Goal: Information Seeking & Learning: Learn about a topic

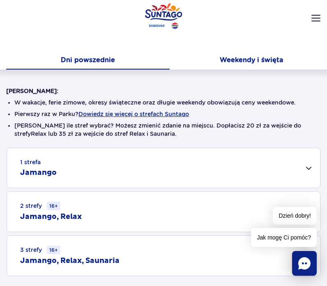
click at [247, 55] on button "Weekendy i święta" at bounding box center [252, 60] width 164 height 17
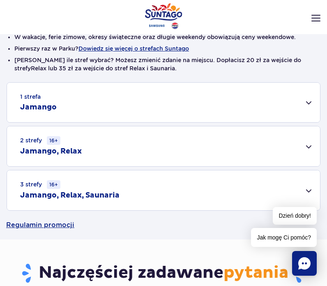
scroll to position [174, 0]
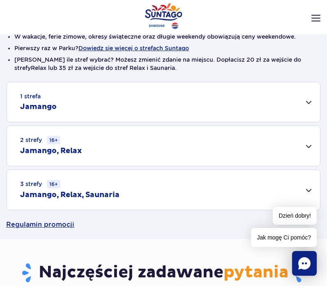
click at [305, 104] on div "1 strefa Jamango" at bounding box center [163, 101] width 313 height 39
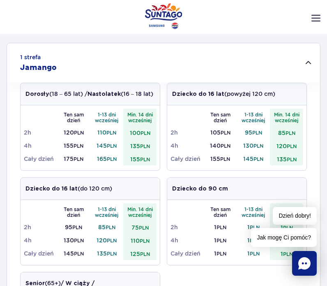
scroll to position [214, 0]
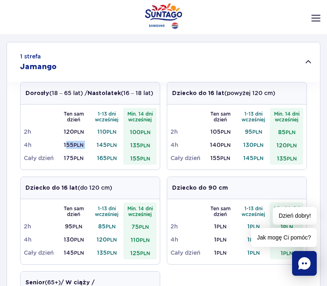
drag, startPoint x: 64, startPoint y: 151, endPoint x: 90, endPoint y: 154, distance: 26.5
click at [90, 151] on tr "4h 155 PLN 145 PLN 135 PLN" at bounding box center [90, 144] width 133 height 13
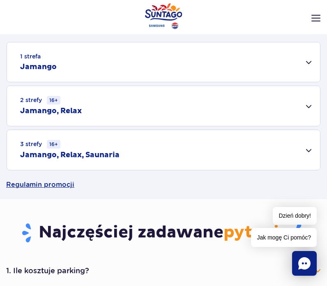
click at [85, 154] on div "1 strefa Jamango Dorosły (18 – 65 lat) / Nastolatek (16 – 18 lat) Ten sam dzień…" at bounding box center [163, 106] width 327 height 128
click at [90, 83] on div "1 strefa Jamango Dorosły (18 – 65 lat) / Nastolatek (16 – 18 lat) Ten sam dzień…" at bounding box center [163, 106] width 327 height 128
click at [91, 79] on div "1 strefa Jamango" at bounding box center [163, 61] width 313 height 39
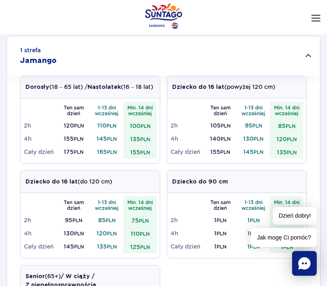
scroll to position [219, 0]
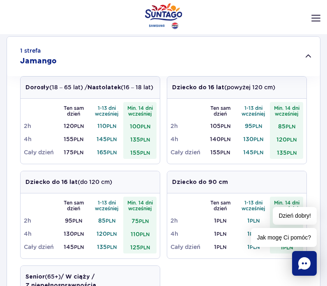
click at [139, 60] on div "1 strefa Jamango" at bounding box center [163, 56] width 313 height 39
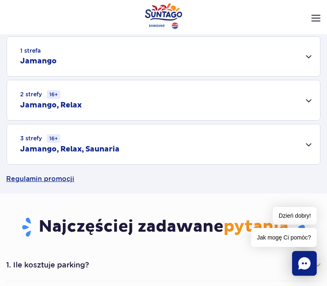
click at [188, 91] on div "2 strefy 16+ Jamango, Relax" at bounding box center [163, 100] width 313 height 40
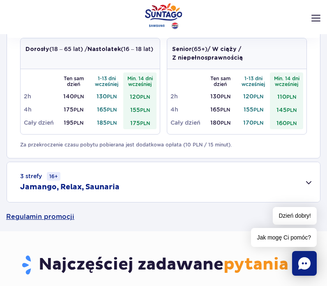
scroll to position [312, 0]
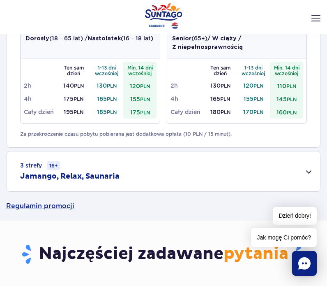
click at [103, 175] on h2 "Jamango, Relax, Saunaria" at bounding box center [69, 176] width 99 height 10
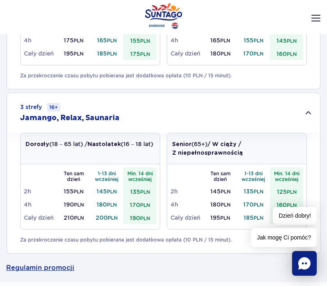
scroll to position [375, 0]
